Goal: Task Accomplishment & Management: Use online tool/utility

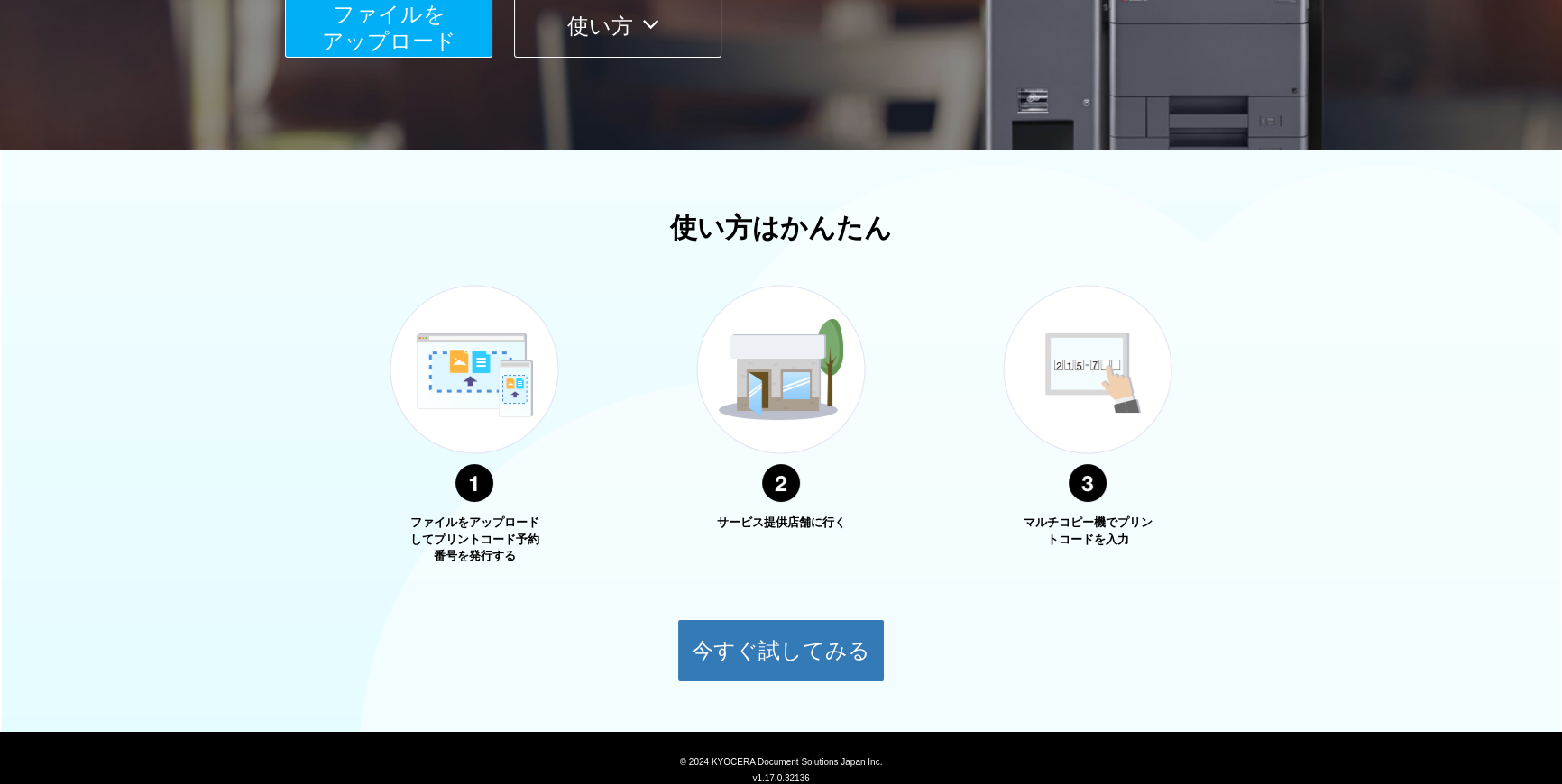
scroll to position [327, 0]
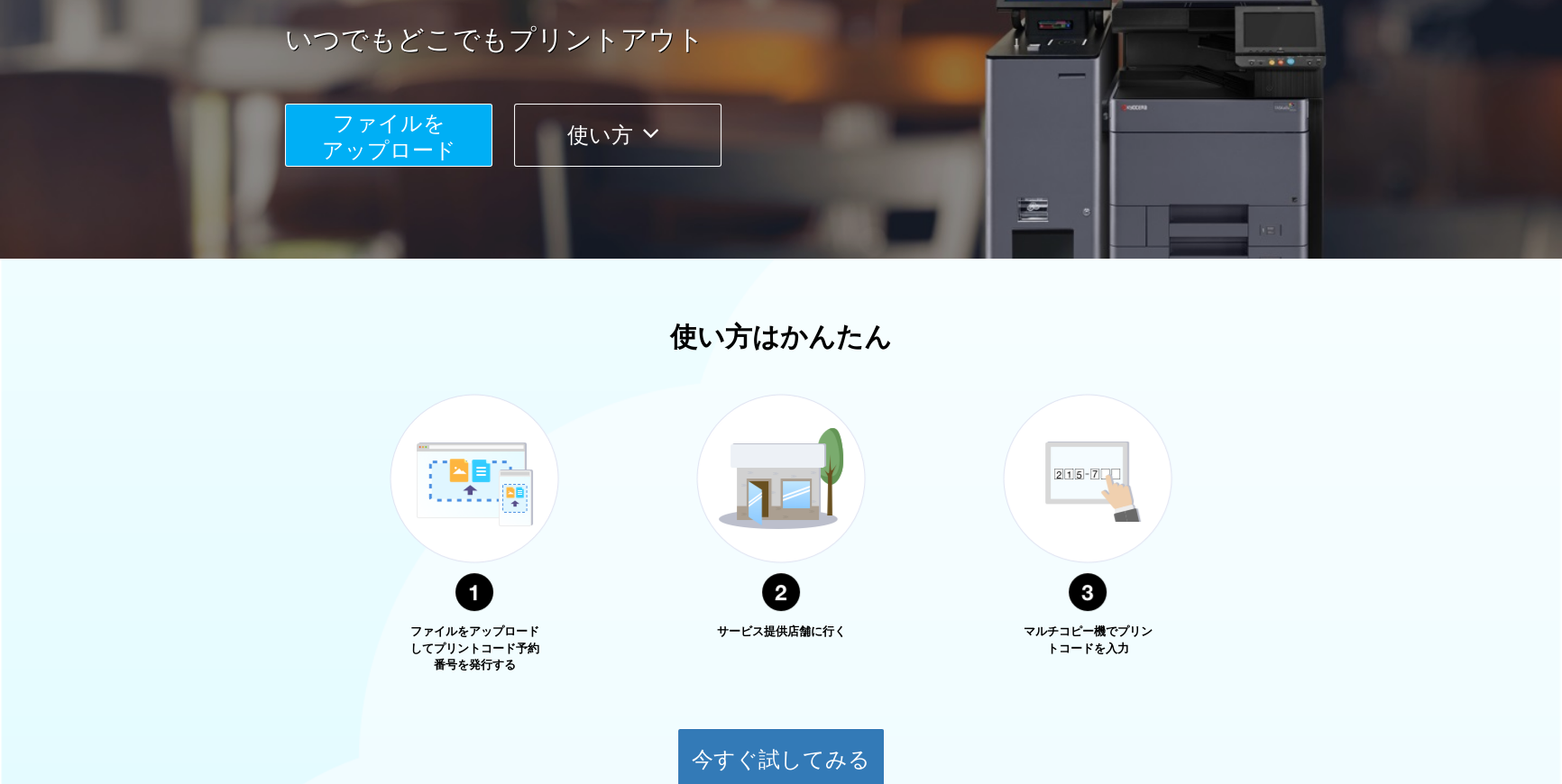
click at [649, 133] on icon at bounding box center [650, 134] width 35 height 27
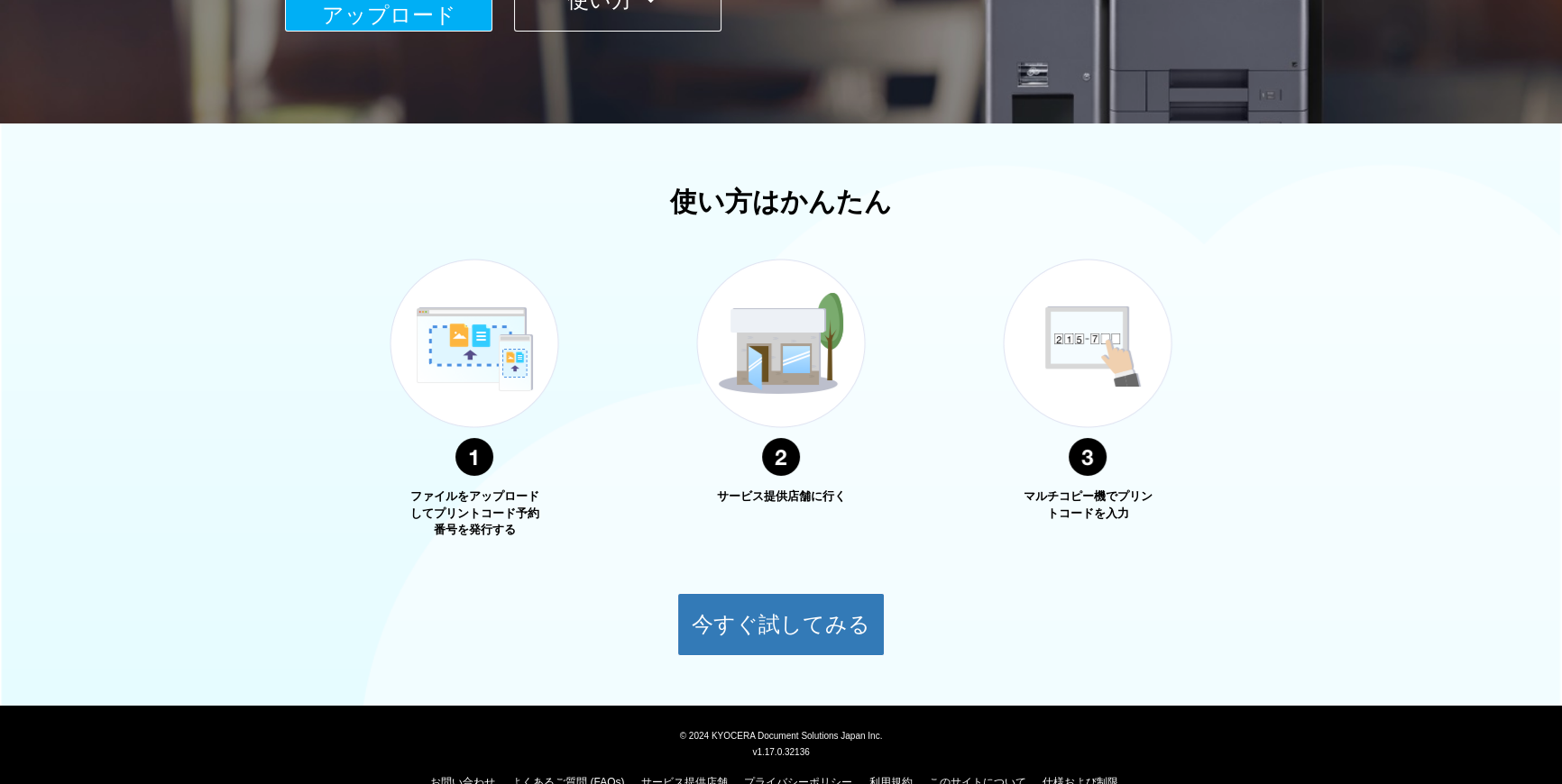
scroll to position [496, 0]
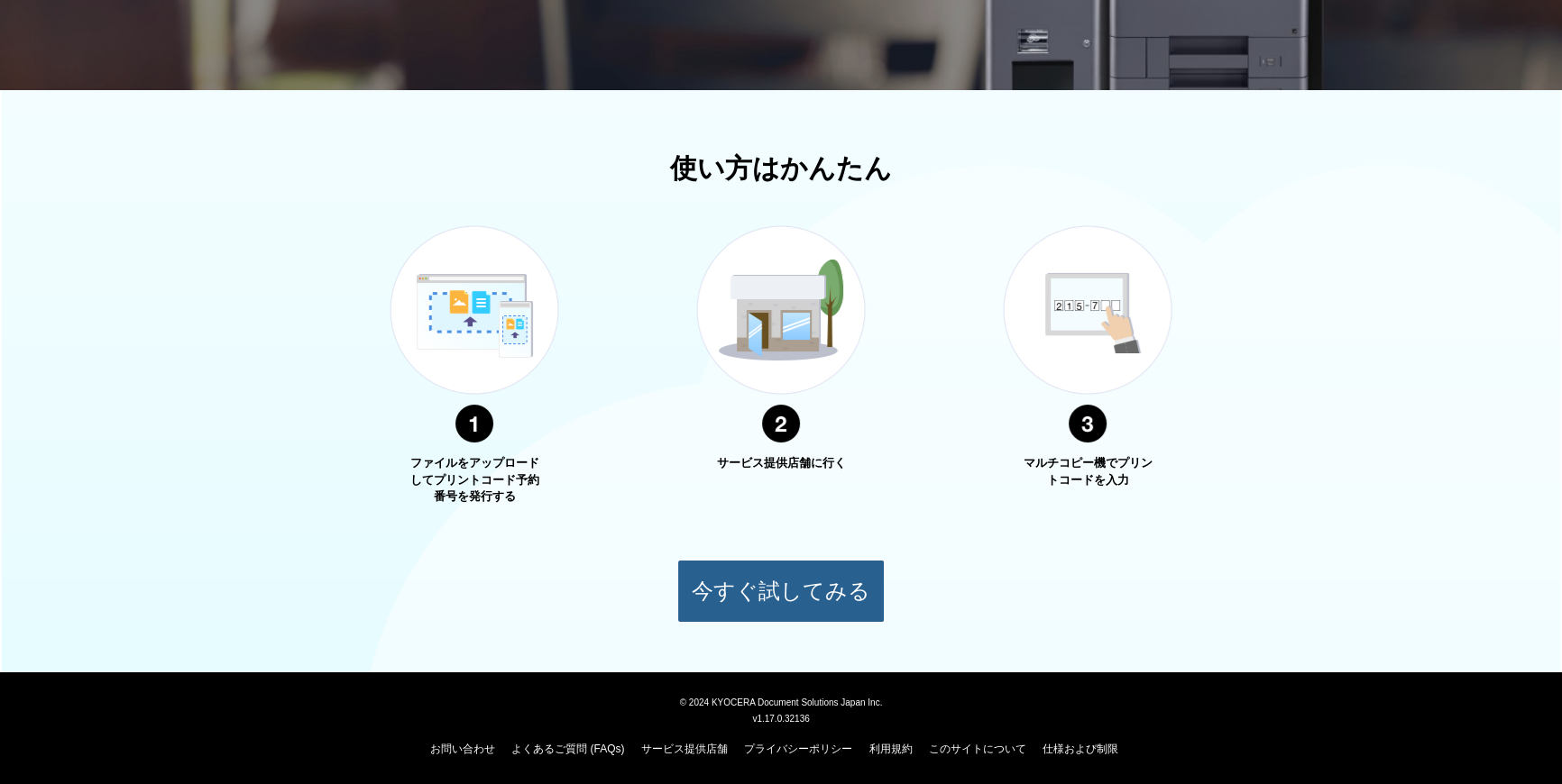
click at [768, 586] on button "今すぐ試してみる" at bounding box center [781, 591] width 207 height 64
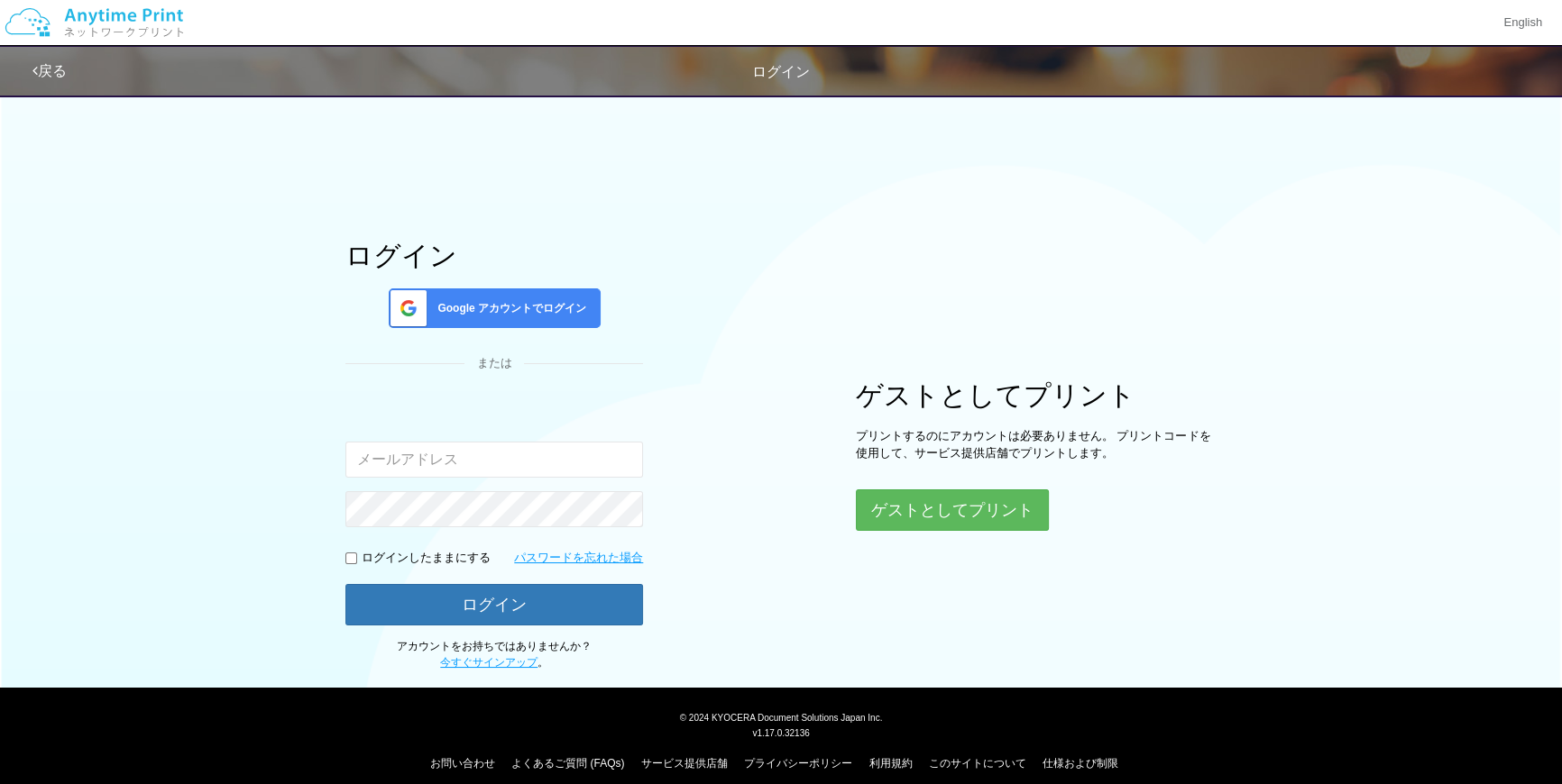
click at [53, 75] on link "戻る" at bounding box center [49, 71] width 34 height 16
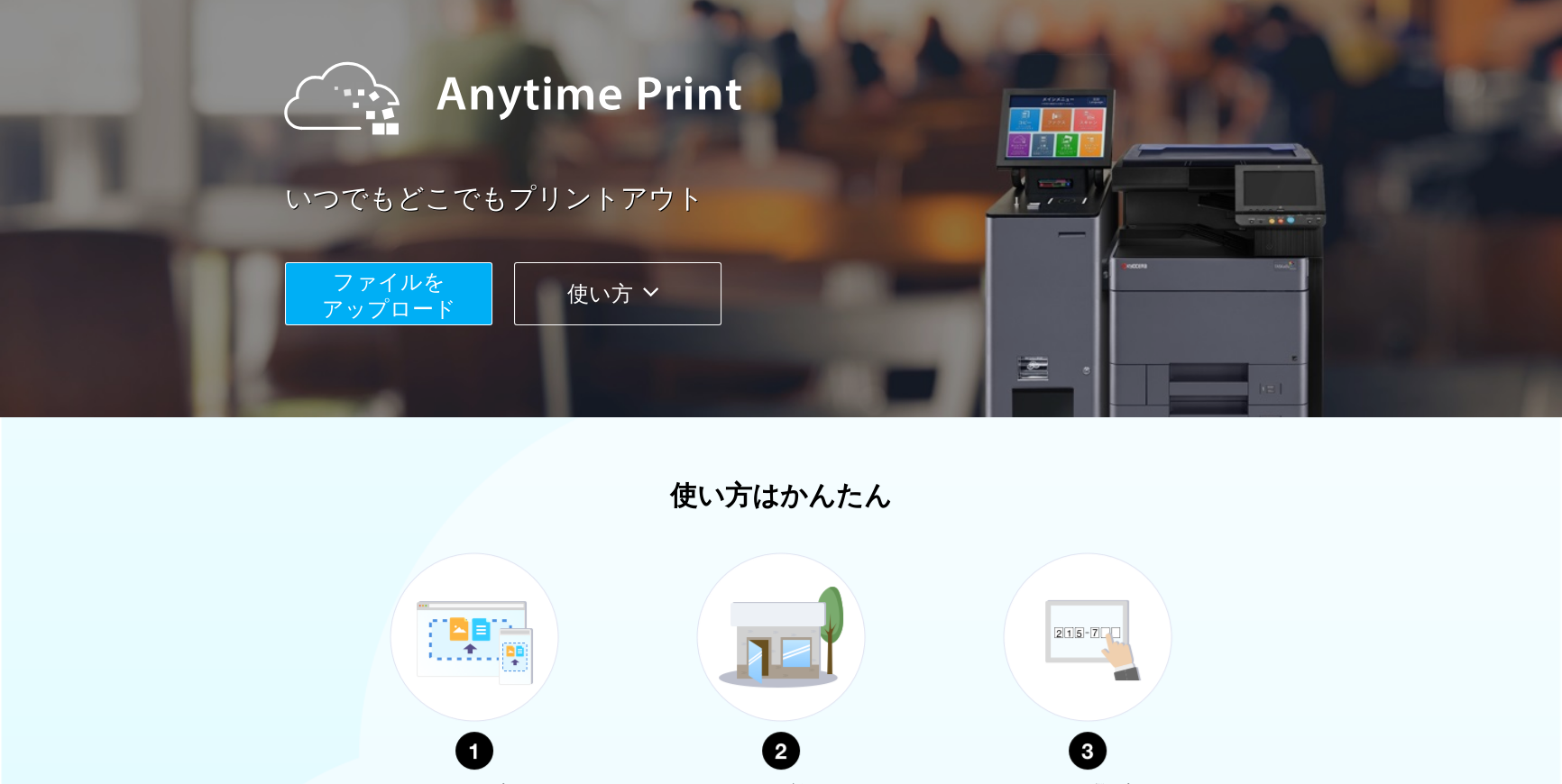
scroll to position [113, 0]
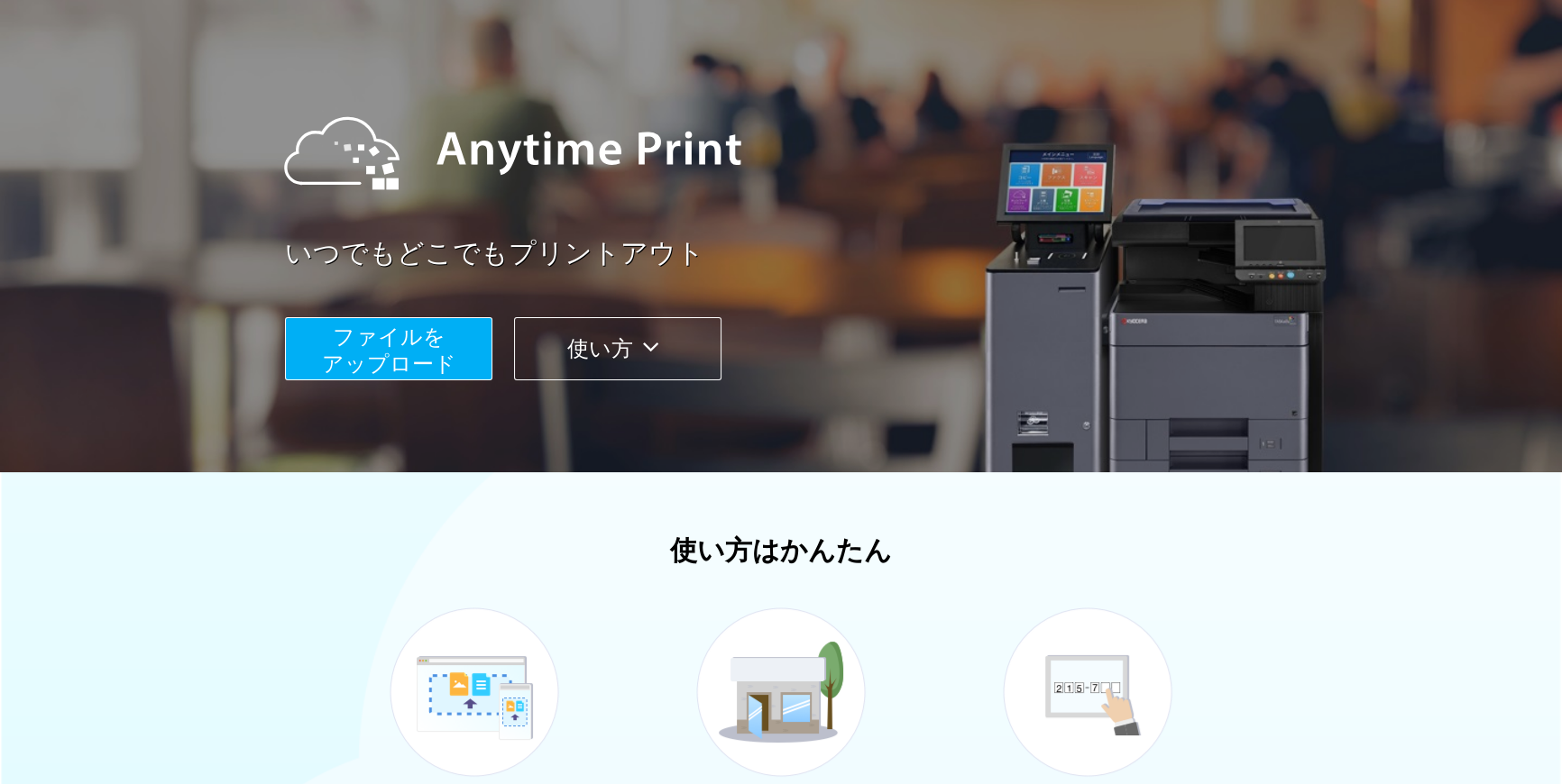
click at [405, 354] on span "ファイルを ​​アップロード" at bounding box center [388, 350] width 134 height 52
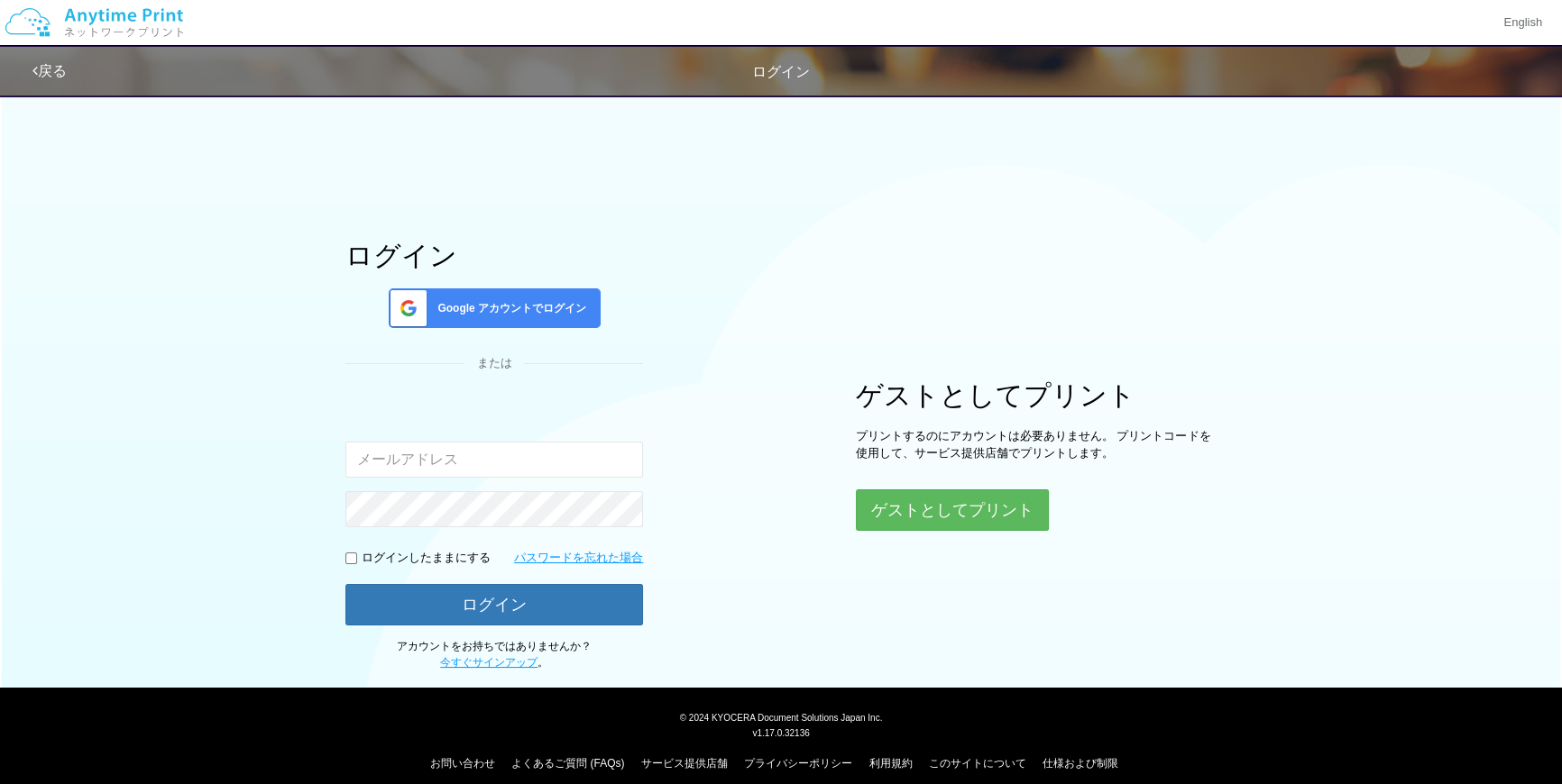
click at [53, 67] on link "戻る" at bounding box center [49, 71] width 34 height 16
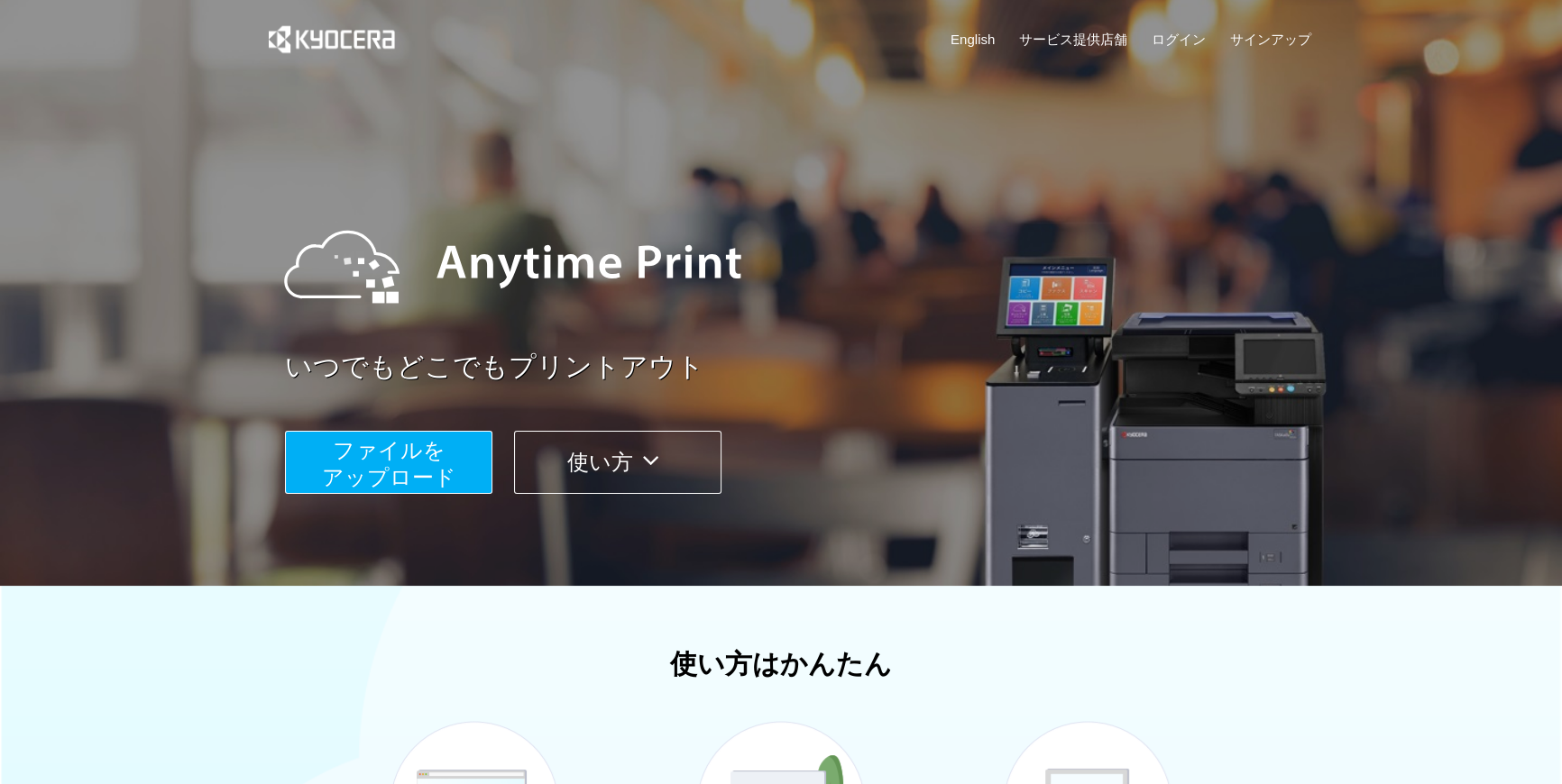
scroll to position [113, 0]
